Goal: Check status: Check status

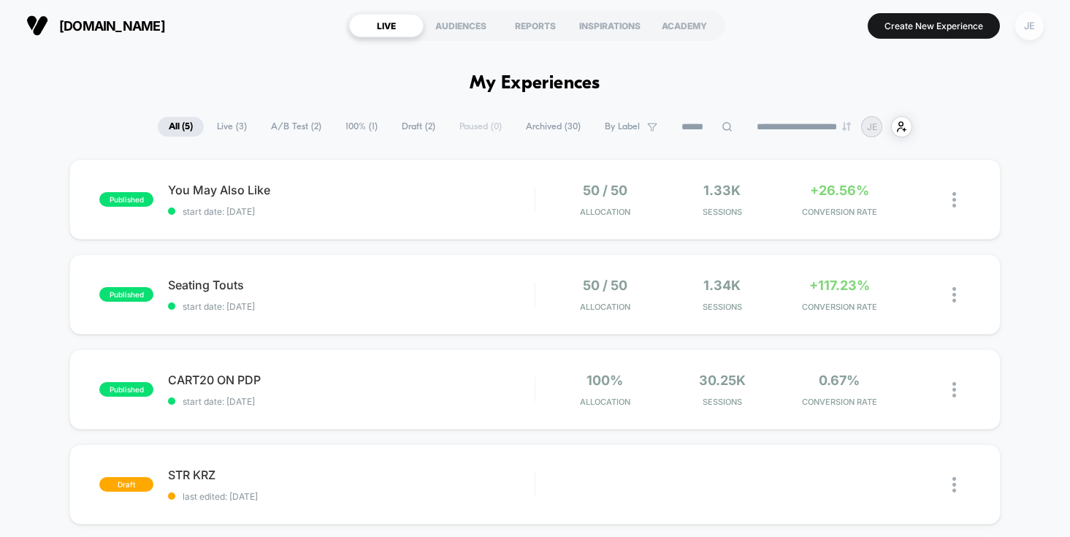
click at [1030, 28] on div "JE" at bounding box center [1029, 26] width 28 height 28
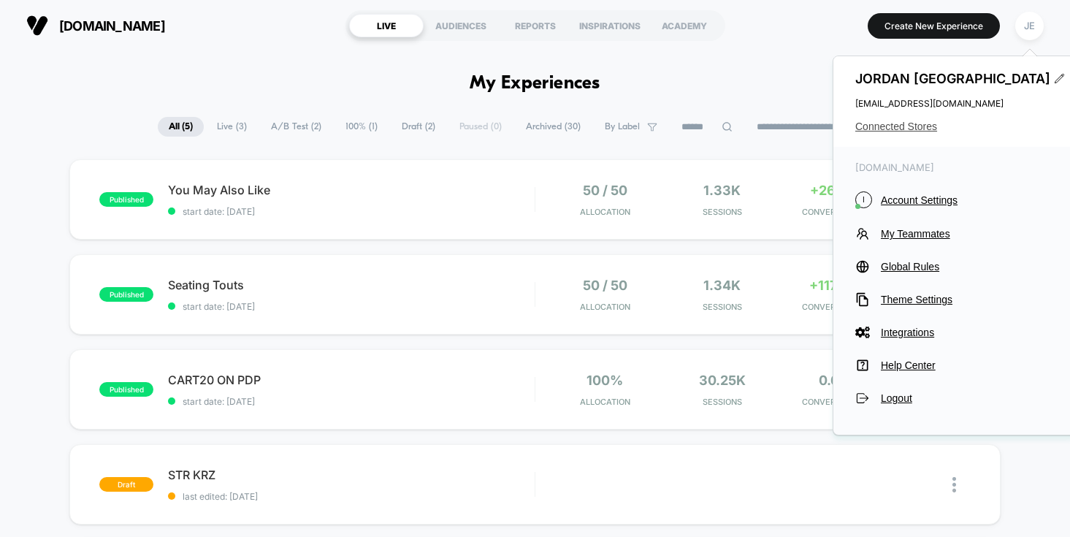
click at [926, 126] on span "Connected Stores" at bounding box center [954, 127] width 199 height 12
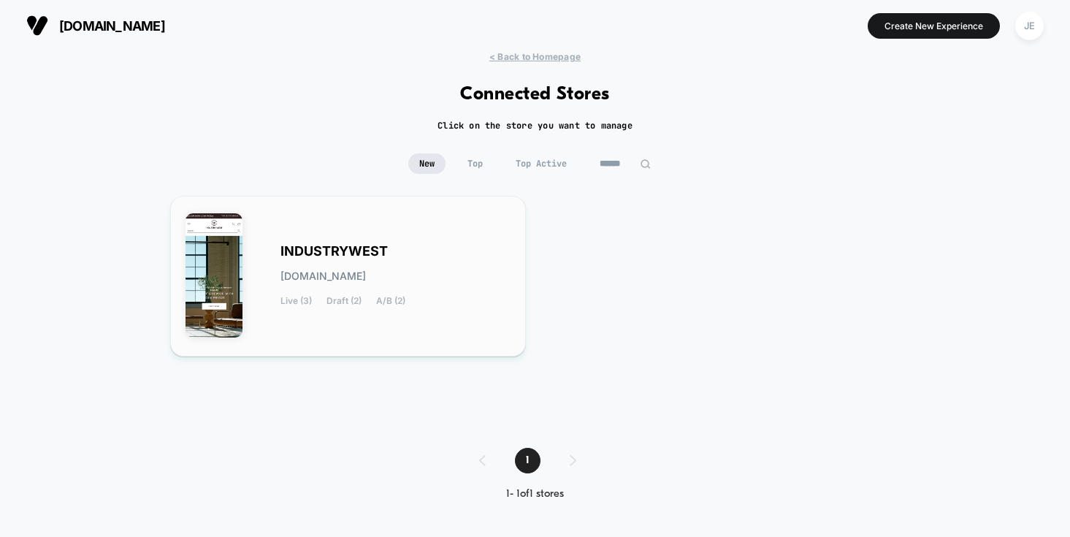
click at [449, 237] on div "INDUSTRYWEST [DOMAIN_NAME] Live (3) Draft (2) A/B (2)" at bounding box center [349, 276] width 326 height 130
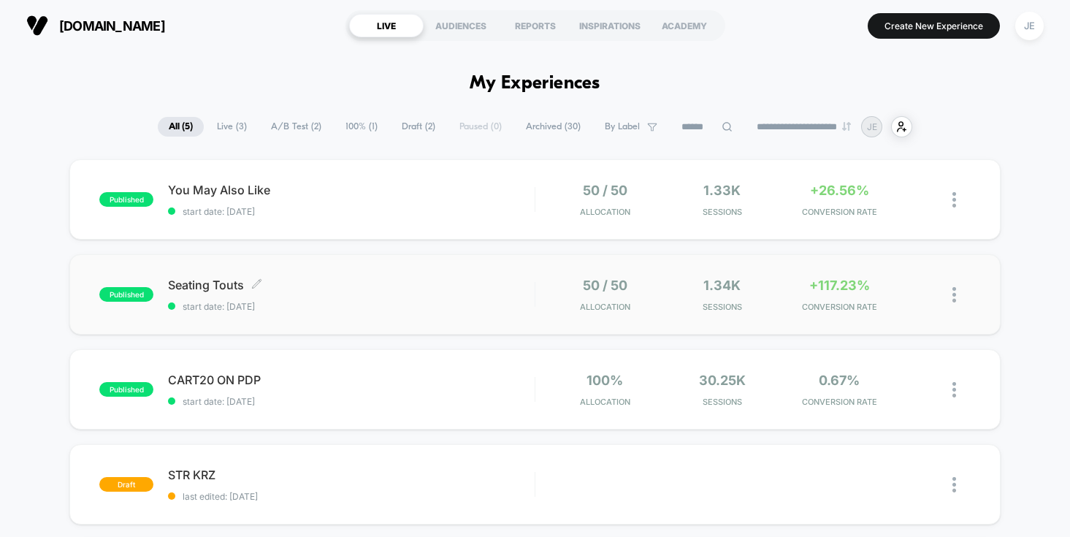
click at [465, 293] on div "Seating Touts Click to edit experience details Click to edit experience details…" at bounding box center [351, 295] width 367 height 34
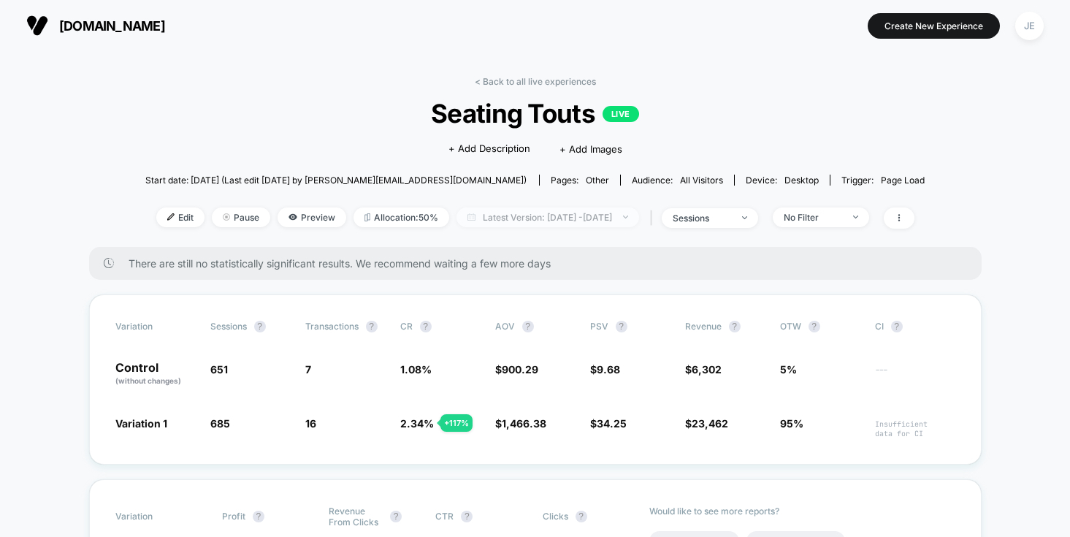
click at [515, 216] on span "Latest Version: [DATE] - [DATE]" at bounding box center [548, 217] width 183 height 20
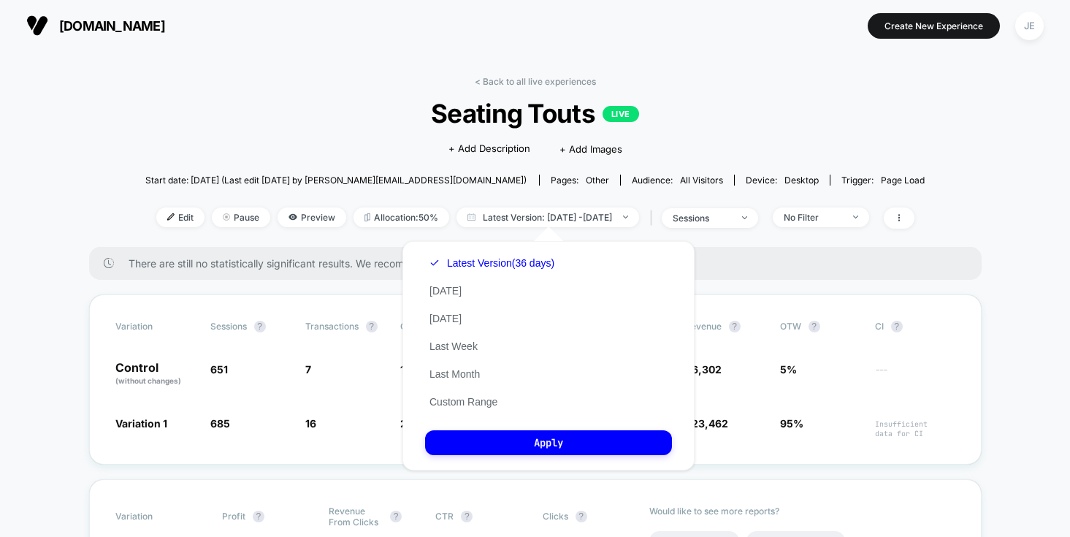
click at [761, 127] on span "Seating Touts LIVE" at bounding box center [535, 113] width 702 height 31
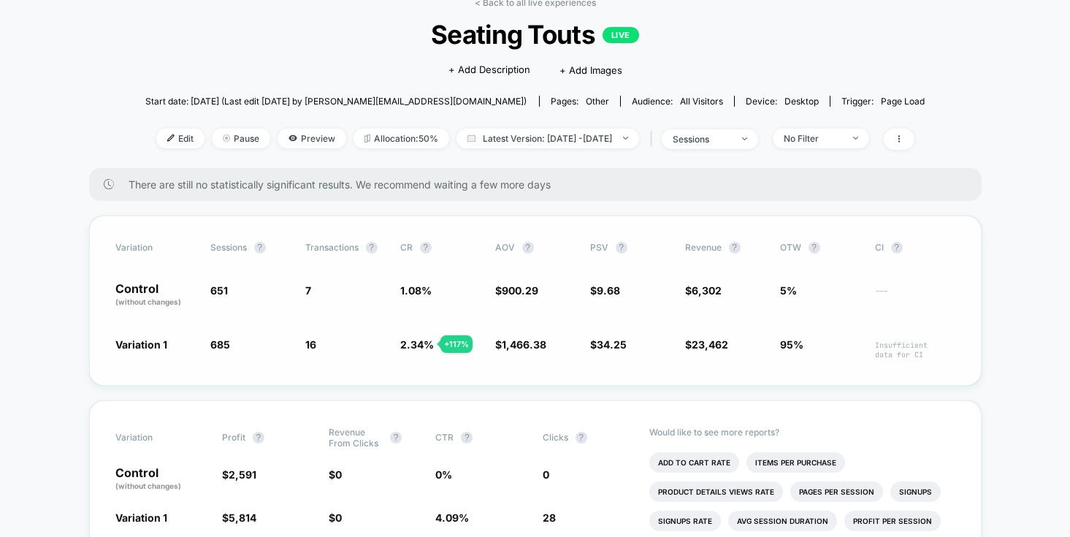
scroll to position [58, 0]
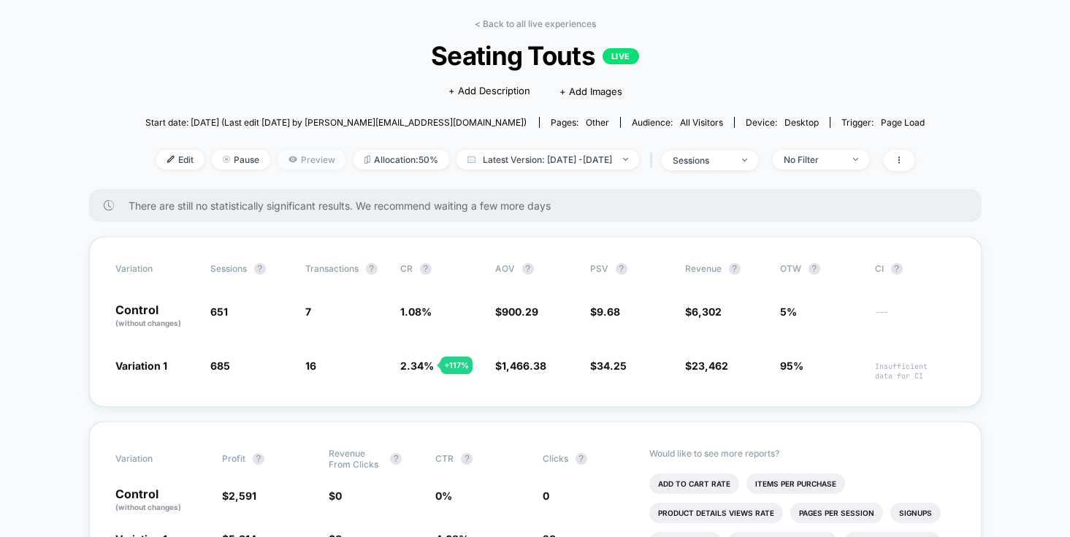
click at [302, 154] on span "Preview" at bounding box center [312, 160] width 69 height 20
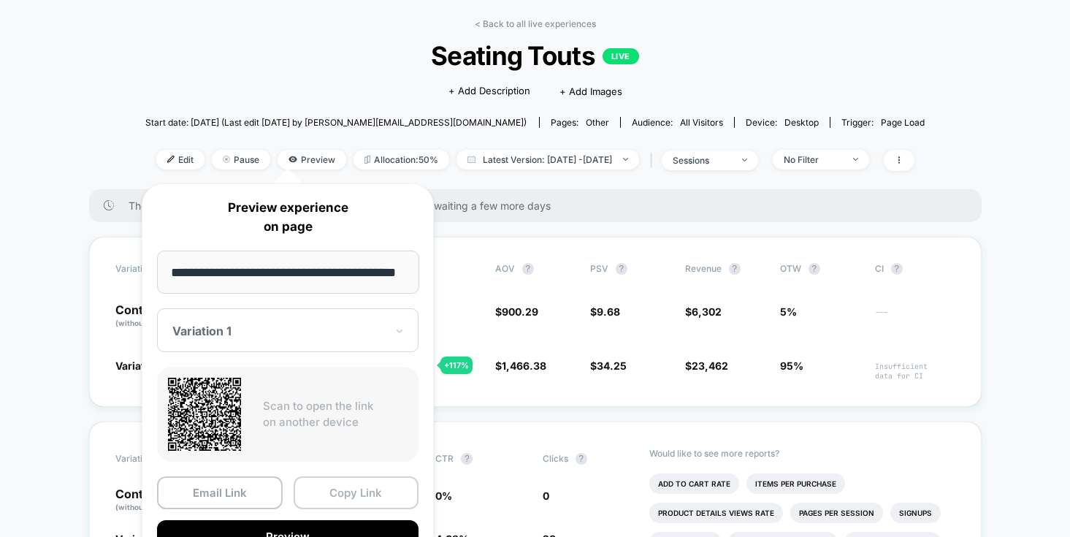
scroll to position [0, 0]
click at [343, 505] on button "Copy Link" at bounding box center [357, 492] width 126 height 33
